Goal: Information Seeking & Learning: Learn about a topic

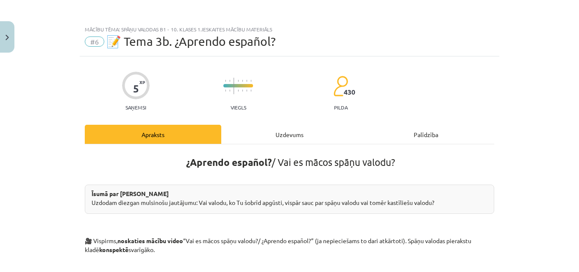
scroll to position [375, 0]
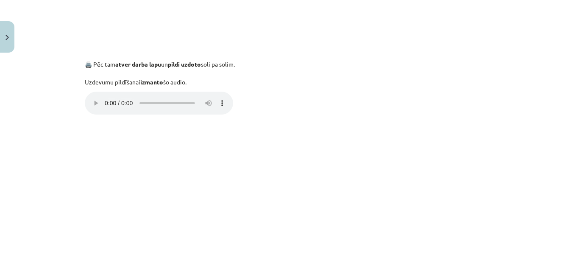
click at [504, 186] on div "Mācību tēma: Spāņu valodas b1 - 10. klases 1.ieskaites mācību materiāls #6 📝 Te…" at bounding box center [289, 136] width 579 height 272
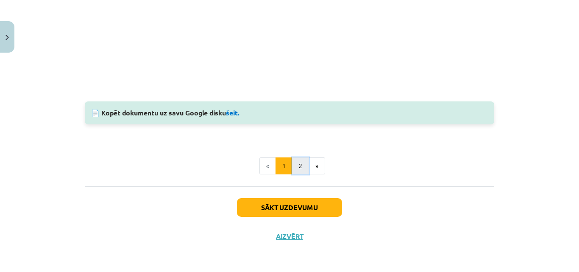
click at [298, 166] on button "2" at bounding box center [300, 165] width 17 height 17
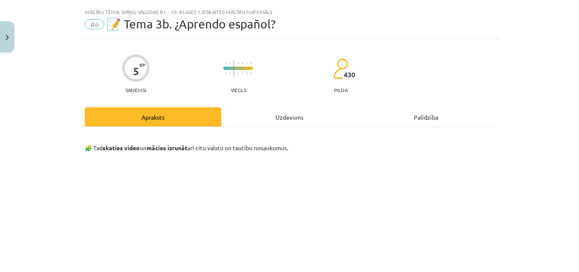
scroll to position [0, 0]
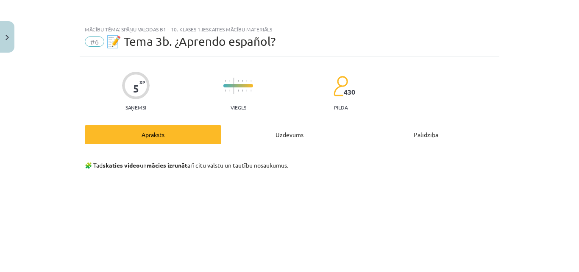
click at [292, 134] on div "Uzdevums" at bounding box center [289, 134] width 137 height 19
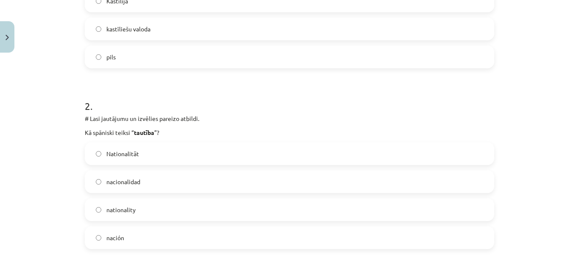
scroll to position [276, 0]
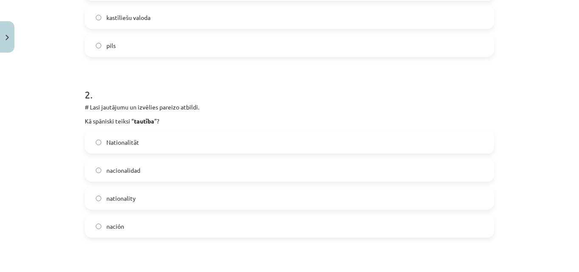
click at [148, 168] on label "nacionalidad" at bounding box center [290, 169] width 408 height 21
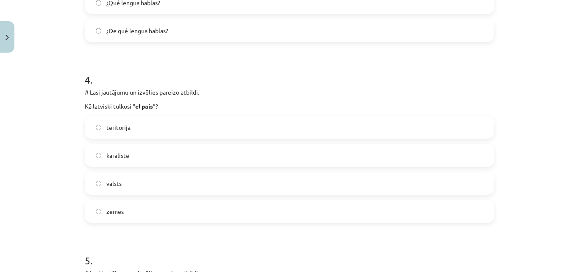
scroll to position [657, 0]
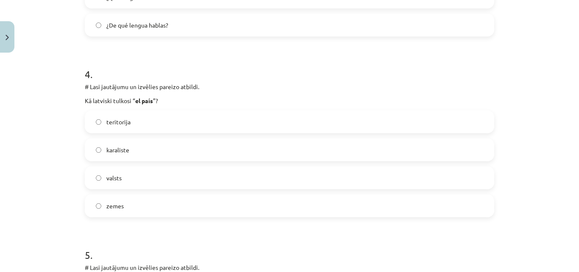
click at [95, 184] on label "valsts" at bounding box center [290, 177] width 408 height 21
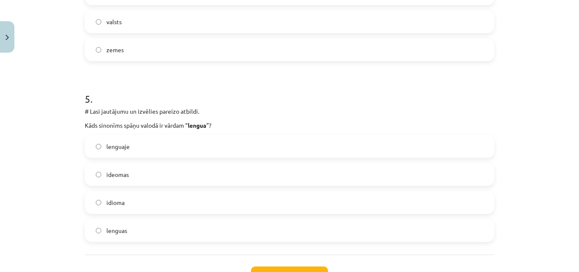
scroll to position [827, 0]
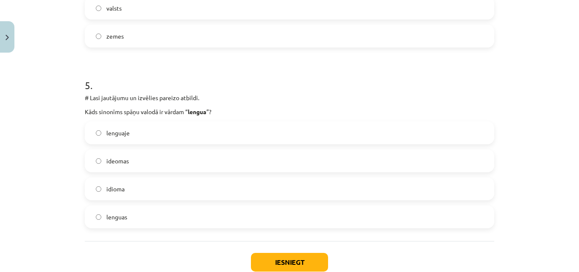
click at [145, 163] on label "ideomas" at bounding box center [290, 160] width 408 height 21
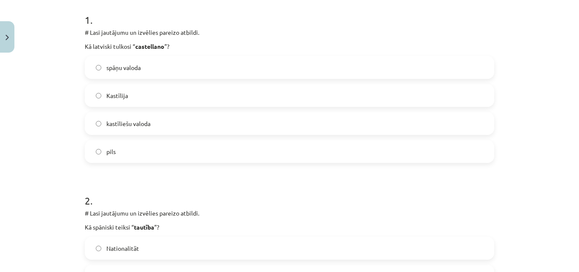
scroll to position [127, 0]
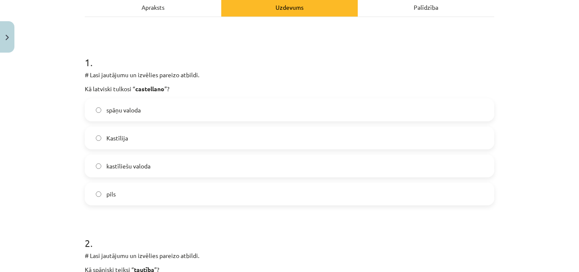
click at [145, 196] on label "pils" at bounding box center [290, 193] width 408 height 21
click at [126, 136] on label "Kastīlija" at bounding box center [290, 137] width 408 height 21
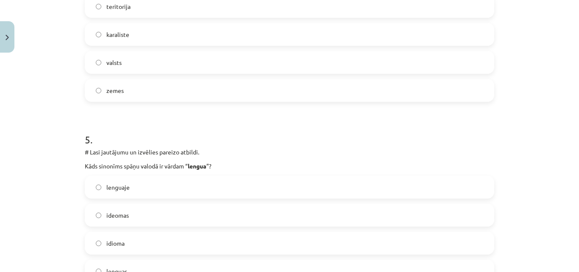
scroll to position [882, 0]
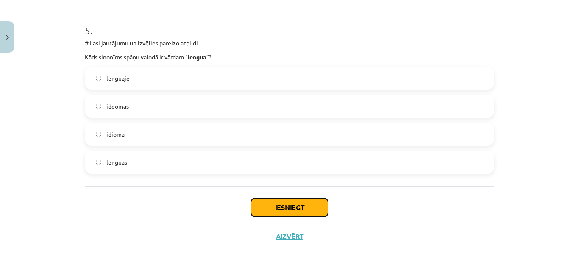
click at [287, 206] on button "Iesniegt" at bounding box center [289, 207] width 77 height 19
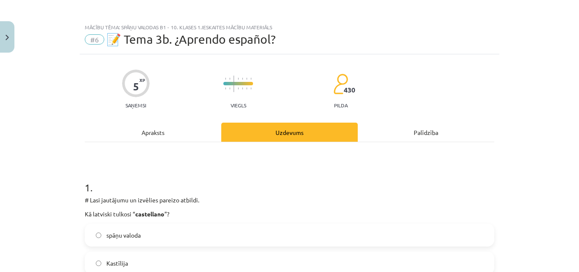
scroll to position [0, 0]
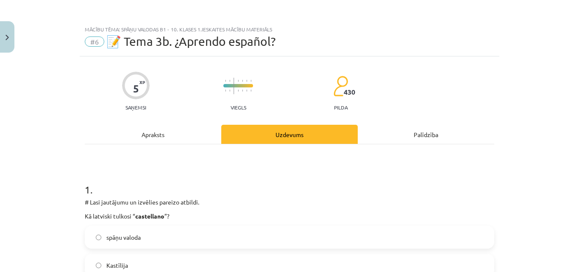
click at [180, 128] on div "Apraksts" at bounding box center [153, 134] width 137 height 19
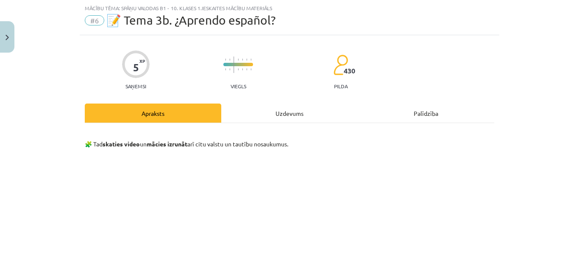
click at [249, 114] on div "Uzdevums" at bounding box center [289, 112] width 137 height 19
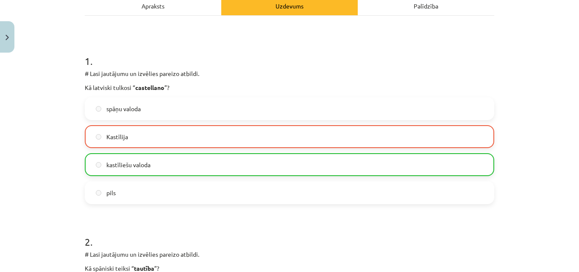
scroll to position [118, 0]
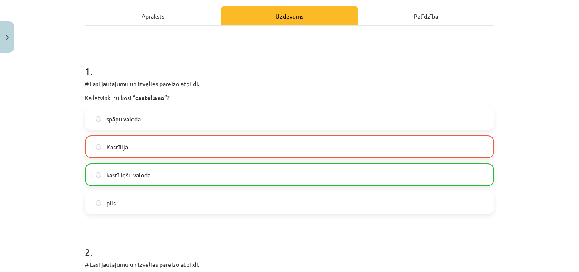
click at [191, 180] on label "kastīliešu valoda" at bounding box center [290, 174] width 408 height 21
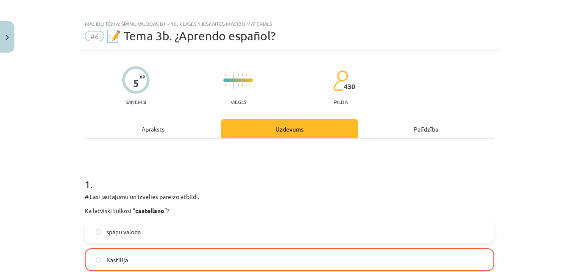
scroll to position [0, 0]
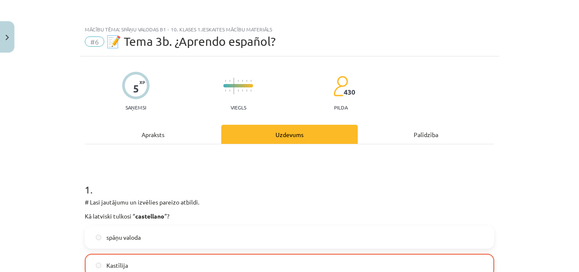
click at [179, 142] on div "Apraksts" at bounding box center [153, 134] width 137 height 19
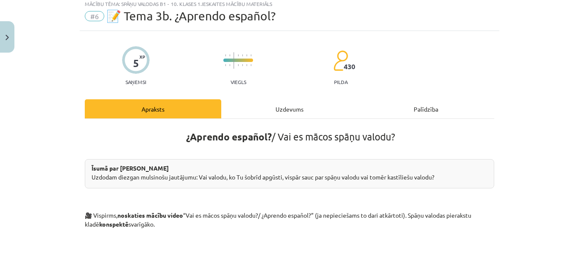
scroll to position [6, 0]
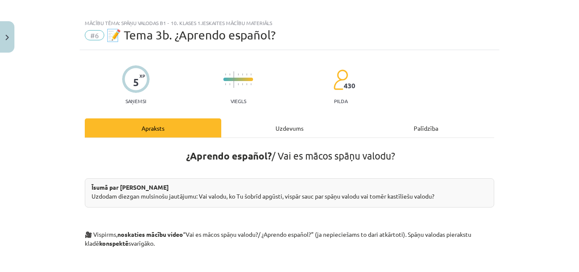
click at [308, 129] on div "Uzdevums" at bounding box center [289, 127] width 137 height 19
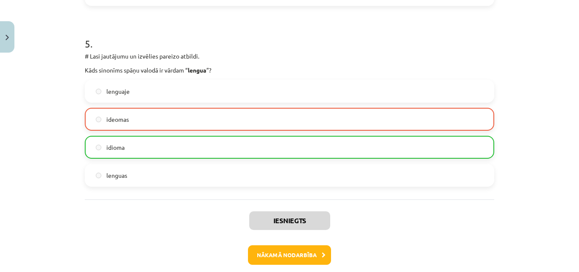
scroll to position [909, 0]
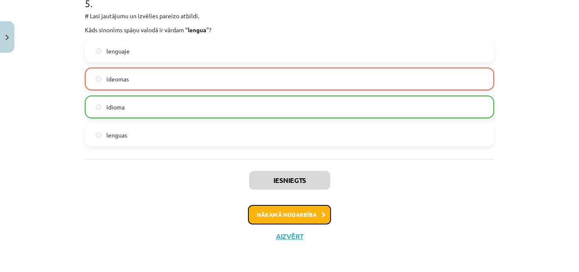
click at [288, 217] on button "Nākamā nodarbība" at bounding box center [289, 215] width 83 height 20
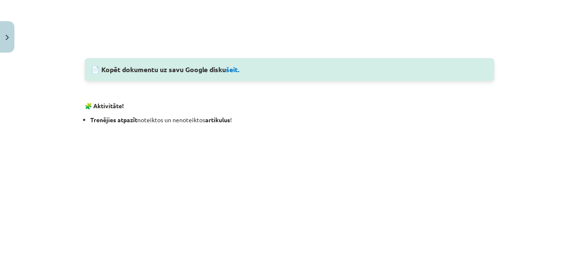
scroll to position [997, 0]
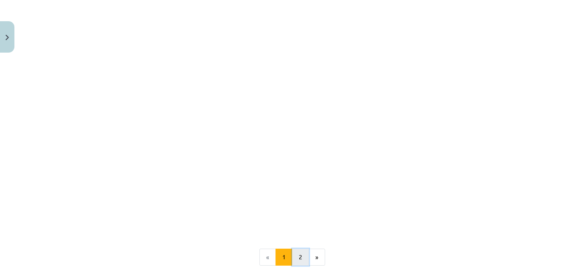
click at [296, 260] on button "2" at bounding box center [300, 257] width 17 height 17
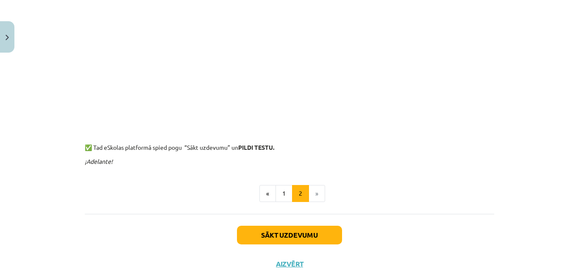
scroll to position [237, 0]
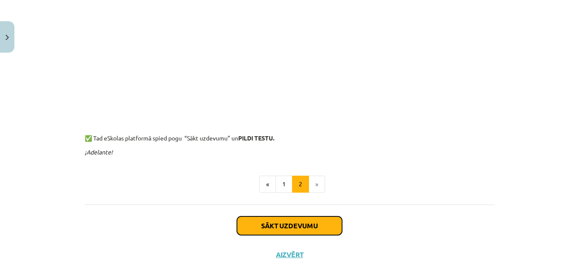
click at [281, 230] on button "Sākt uzdevumu" at bounding box center [289, 225] width 105 height 19
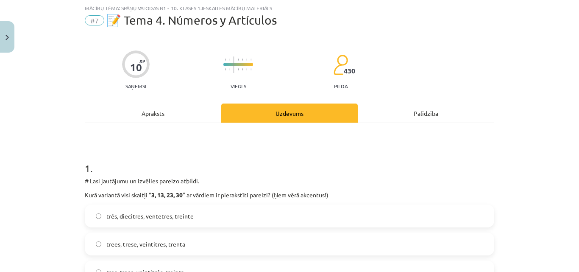
scroll to position [64, 0]
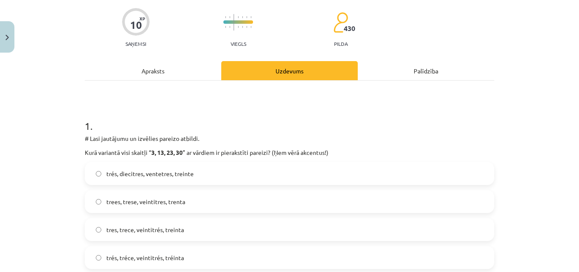
click at [184, 257] on label "trés, tréce, veintitrés, tréinta" at bounding box center [290, 257] width 408 height 21
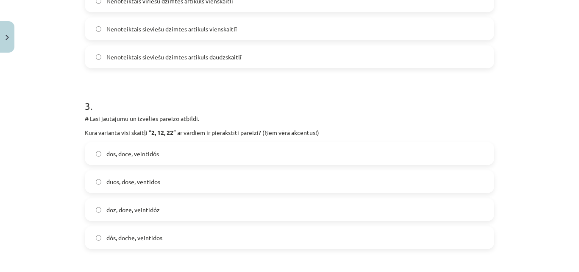
scroll to position [445, 0]
click at [178, 153] on label "dos, doce, veintidós" at bounding box center [290, 153] width 408 height 21
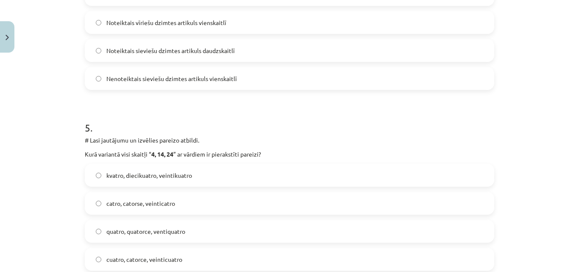
scroll to position [827, 0]
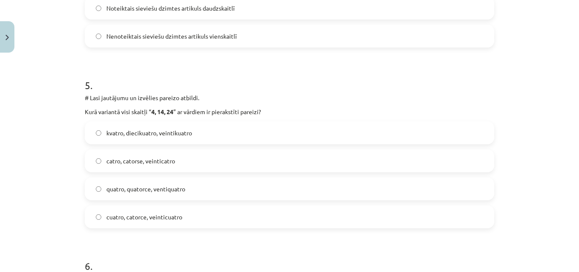
click at [175, 216] on span "cuatro, catorce, veinticuatro" at bounding box center [144, 217] width 76 height 9
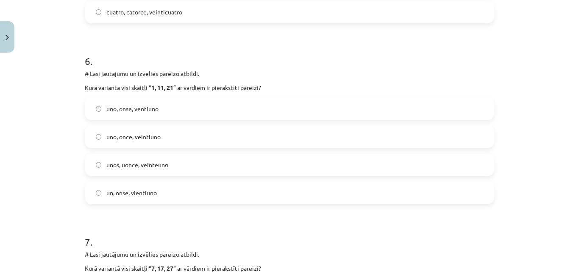
scroll to position [1039, 0]
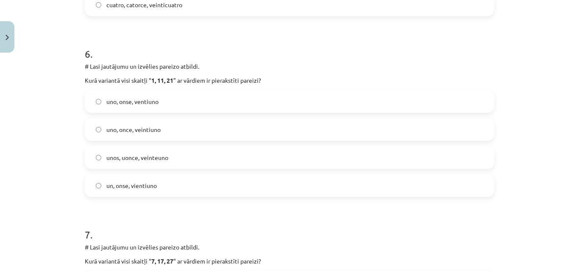
click at [117, 129] on span "uno, once, veintiuno" at bounding box center [133, 129] width 54 height 9
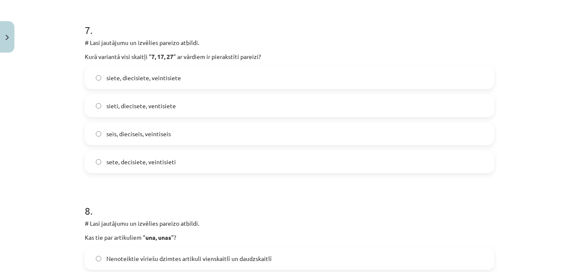
scroll to position [1251, 0]
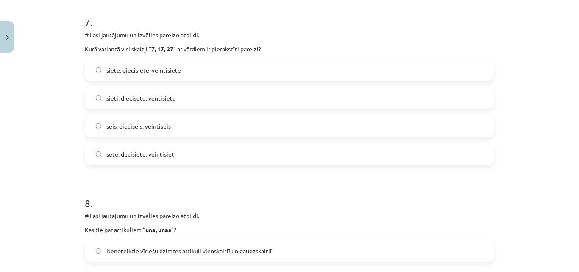
click at [108, 78] on label "siete, diecisiete, veintisiete" at bounding box center [290, 69] width 408 height 21
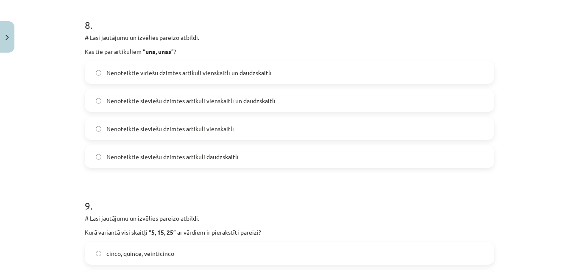
scroll to position [1506, 0]
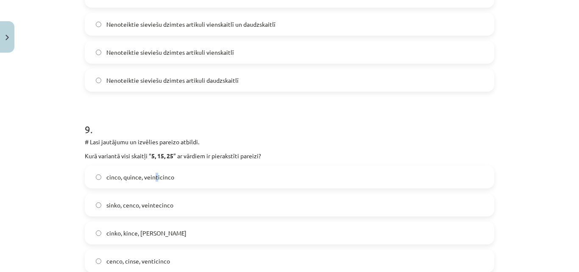
click at [153, 175] on span "cinco, quince, veinticinco" at bounding box center [140, 177] width 68 height 9
click at [170, 176] on label "cinco, quince, veinticinco" at bounding box center [290, 176] width 408 height 21
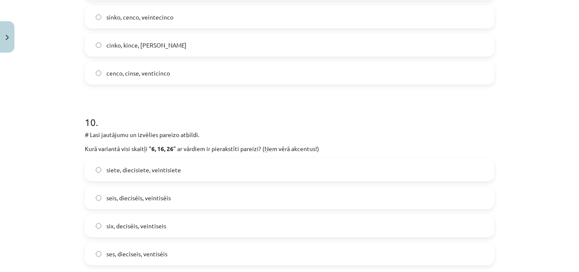
scroll to position [1718, 0]
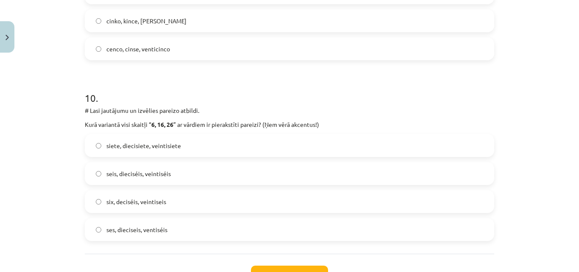
click at [178, 173] on label "seis, dieciséis, veintiséis" at bounding box center [290, 173] width 408 height 21
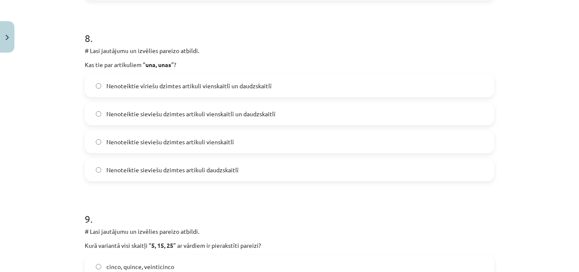
scroll to position [1404, 0]
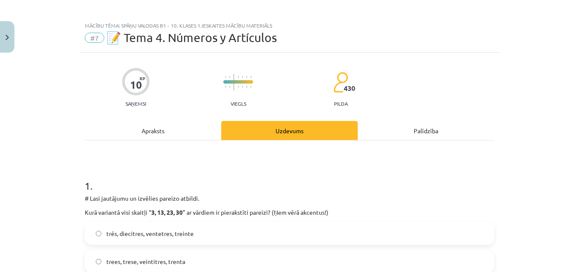
click at [157, 133] on div "Apraksts" at bounding box center [153, 130] width 137 height 19
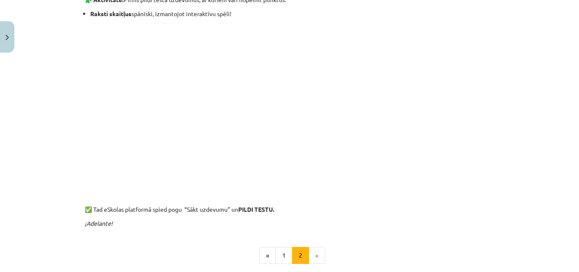
scroll to position [191, 0]
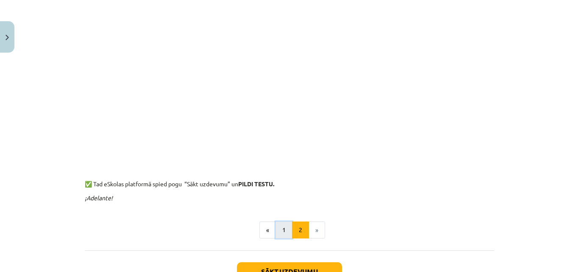
click at [277, 232] on button "1" at bounding box center [284, 229] width 17 height 17
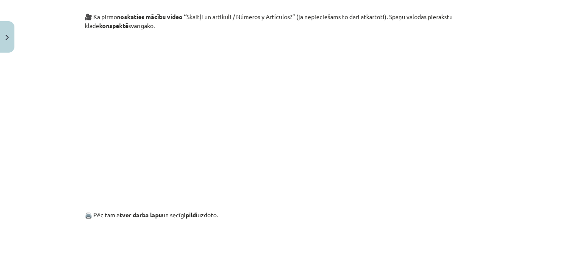
scroll to position [449, 0]
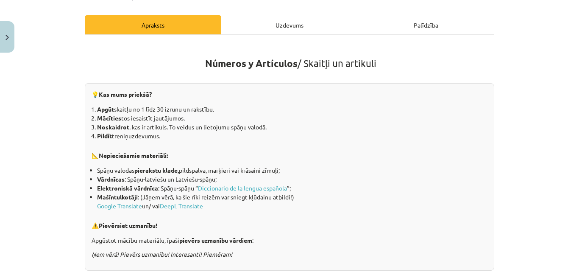
click at [287, 28] on div "Uzdevums" at bounding box center [289, 24] width 137 height 19
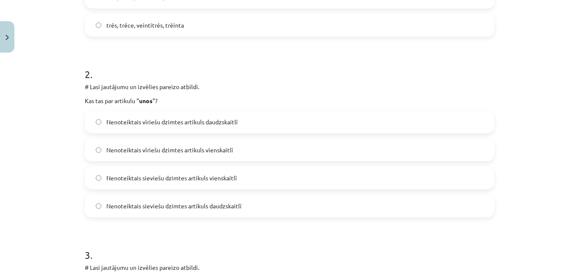
scroll to position [318, 0]
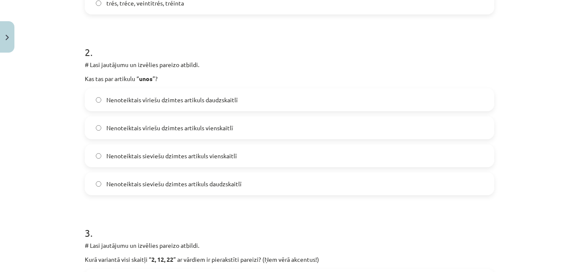
click at [256, 100] on label "Nenoteiktais vīriešu dzimtes artikuls daudzskaitlī" at bounding box center [290, 99] width 408 height 21
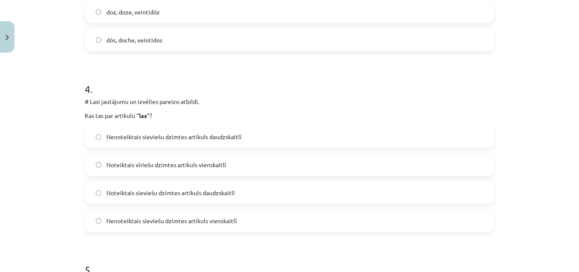
scroll to position [657, 0]
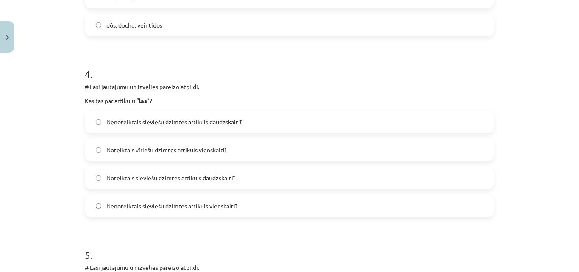
click at [217, 204] on span "Nenoteiktais sieviešu dzimtes artikuls vienskaitlī" at bounding box center [171, 205] width 131 height 9
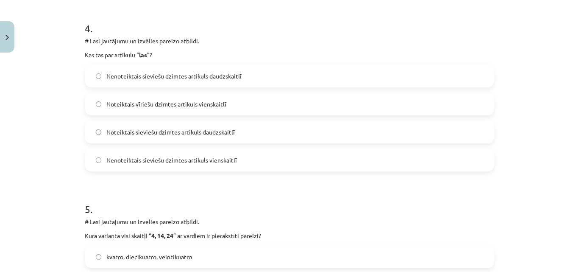
scroll to position [700, 0]
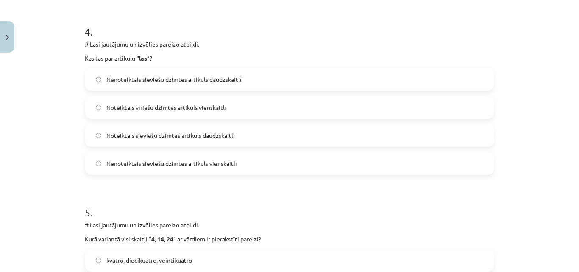
click at [219, 136] on span "Noteiktais sieviešu dzimtes artikuls daudzskaitlī" at bounding box center [170, 135] width 129 height 9
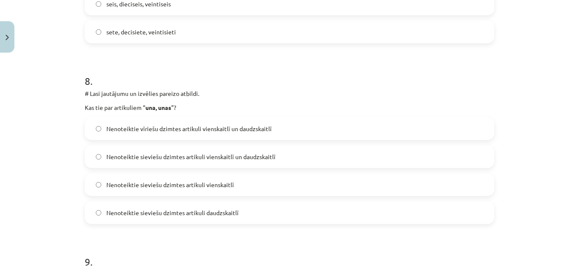
scroll to position [1379, 0]
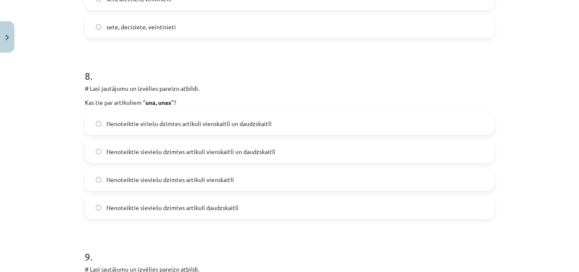
click at [239, 152] on span "Nenoteiktie sieviešu dzimtes artikuli vienskaitlī un daudzskaitlī" at bounding box center [190, 151] width 169 height 9
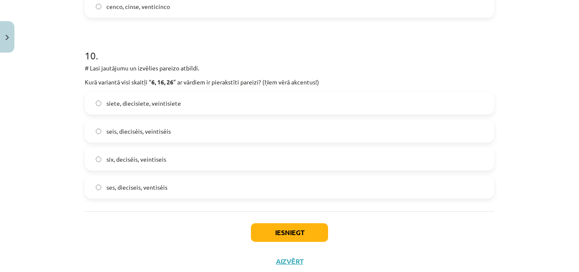
scroll to position [1785, 0]
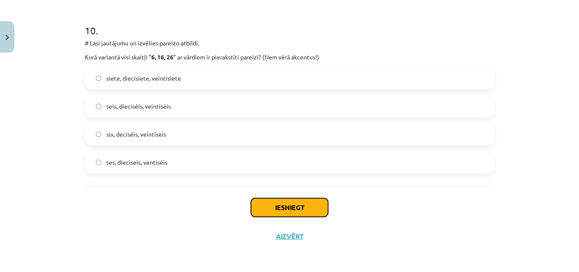
click at [298, 207] on button "Iesniegt" at bounding box center [289, 207] width 77 height 19
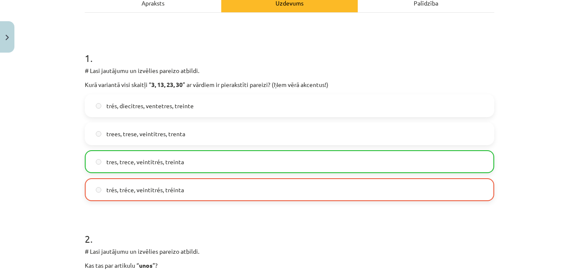
scroll to position [131, 0]
click at [209, 187] on label "trés, tréce, veintitrés, tréinta" at bounding box center [290, 189] width 408 height 21
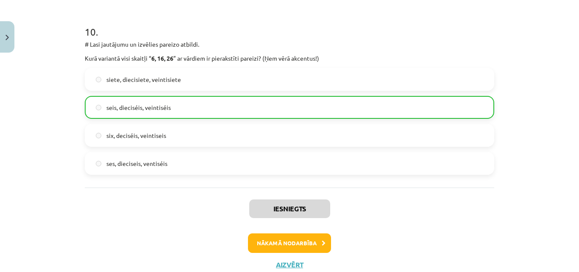
scroll to position [1812, 0]
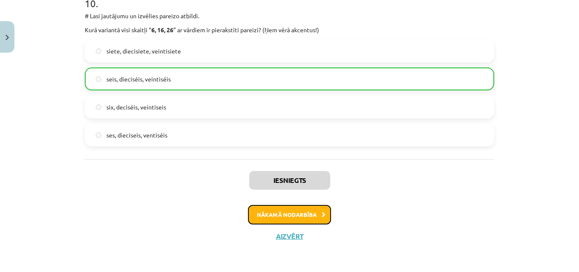
click at [310, 210] on button "Nākamā nodarbība" at bounding box center [289, 215] width 83 height 20
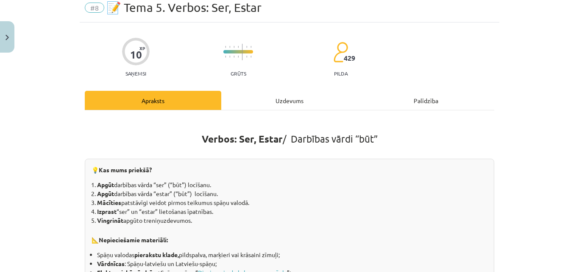
scroll to position [21, 0]
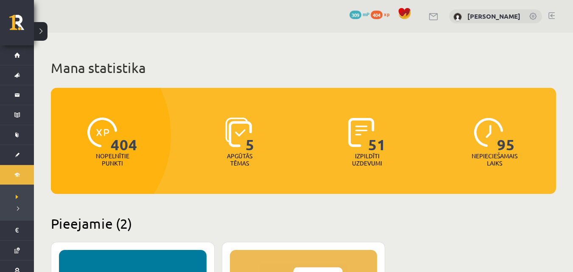
scroll to position [212, 0]
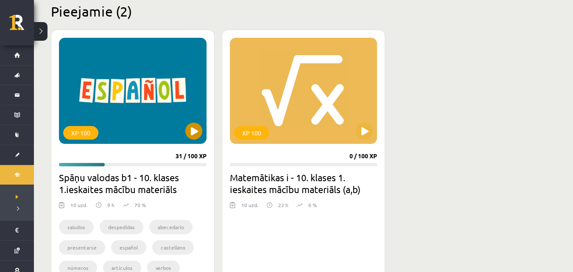
click at [151, 72] on div "XP 100" at bounding box center [133, 91] width 148 height 106
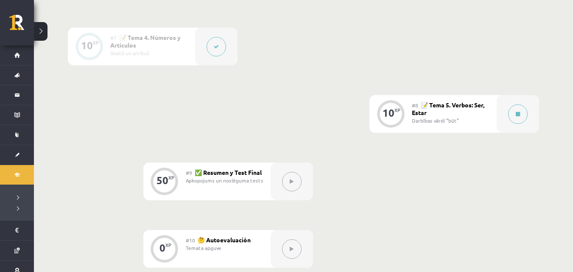
scroll to position [636, 0]
